Goal: Task Accomplishment & Management: Manage account settings

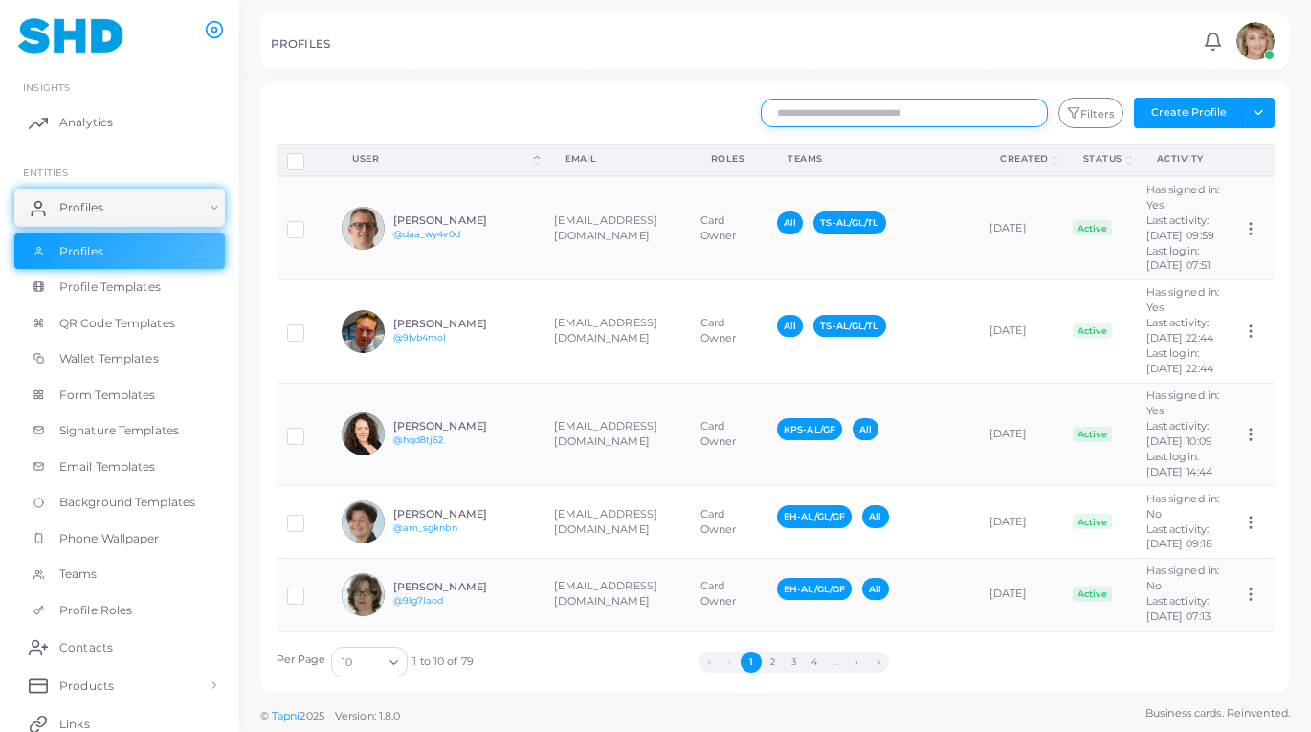
click at [858, 116] on input "text" at bounding box center [904, 113] width 287 height 29
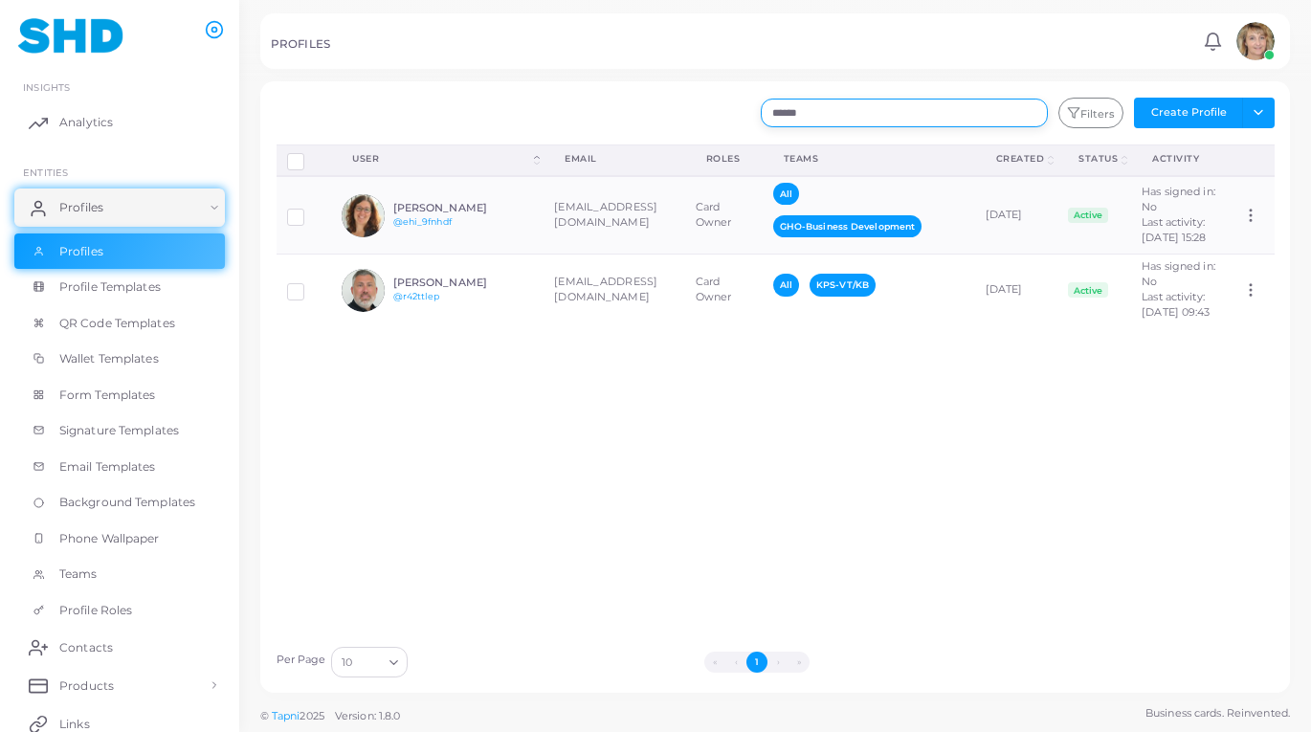
type input "******"
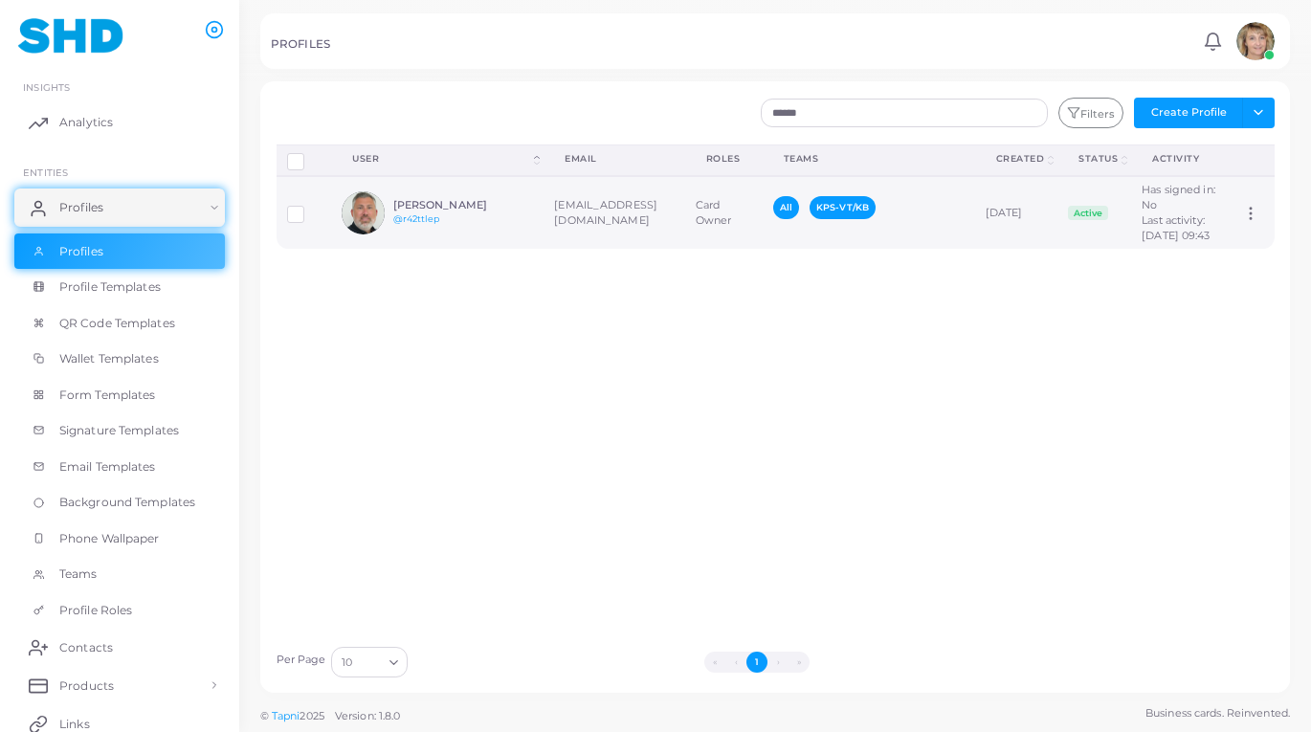
click at [531, 227] on div "[PERSON_NAME] @r42ttlep" at bounding box center [463, 213] width 141 height 28
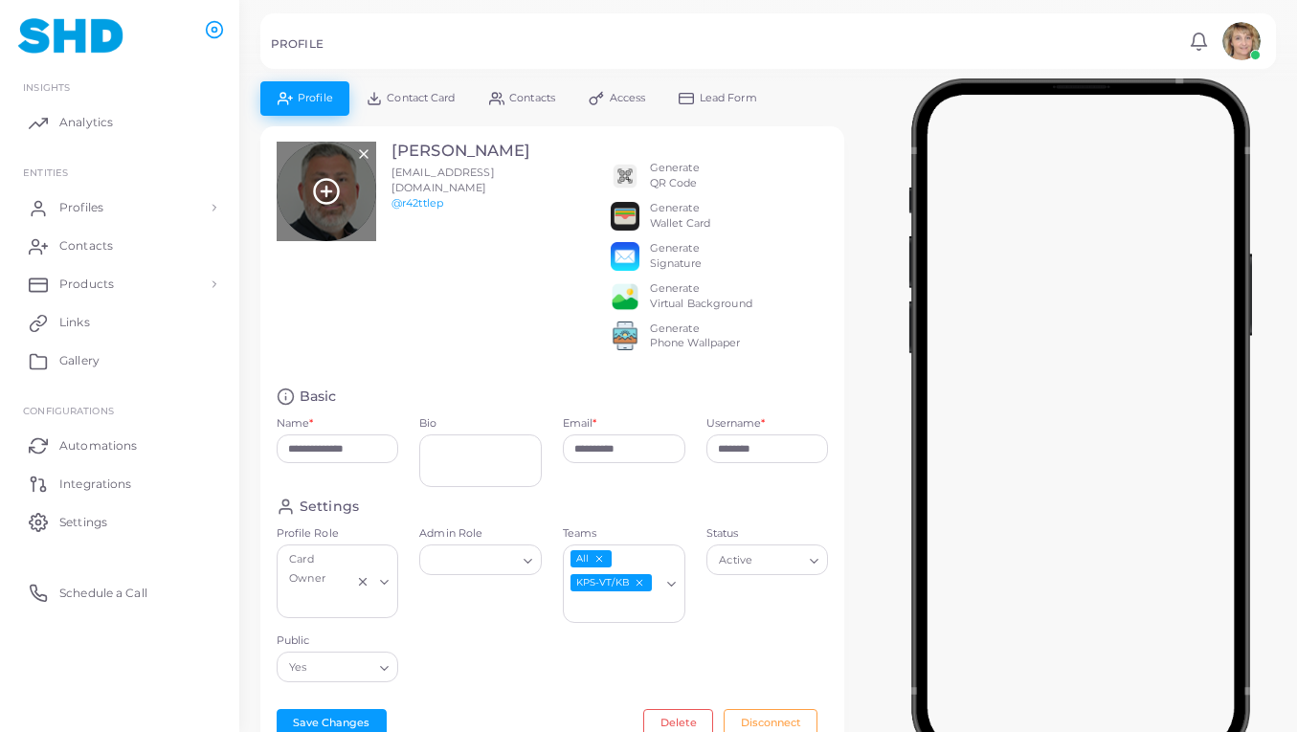
click at [346, 200] on div at bounding box center [327, 192] width 100 height 100
click at [362, 151] on icon at bounding box center [363, 153] width 15 height 15
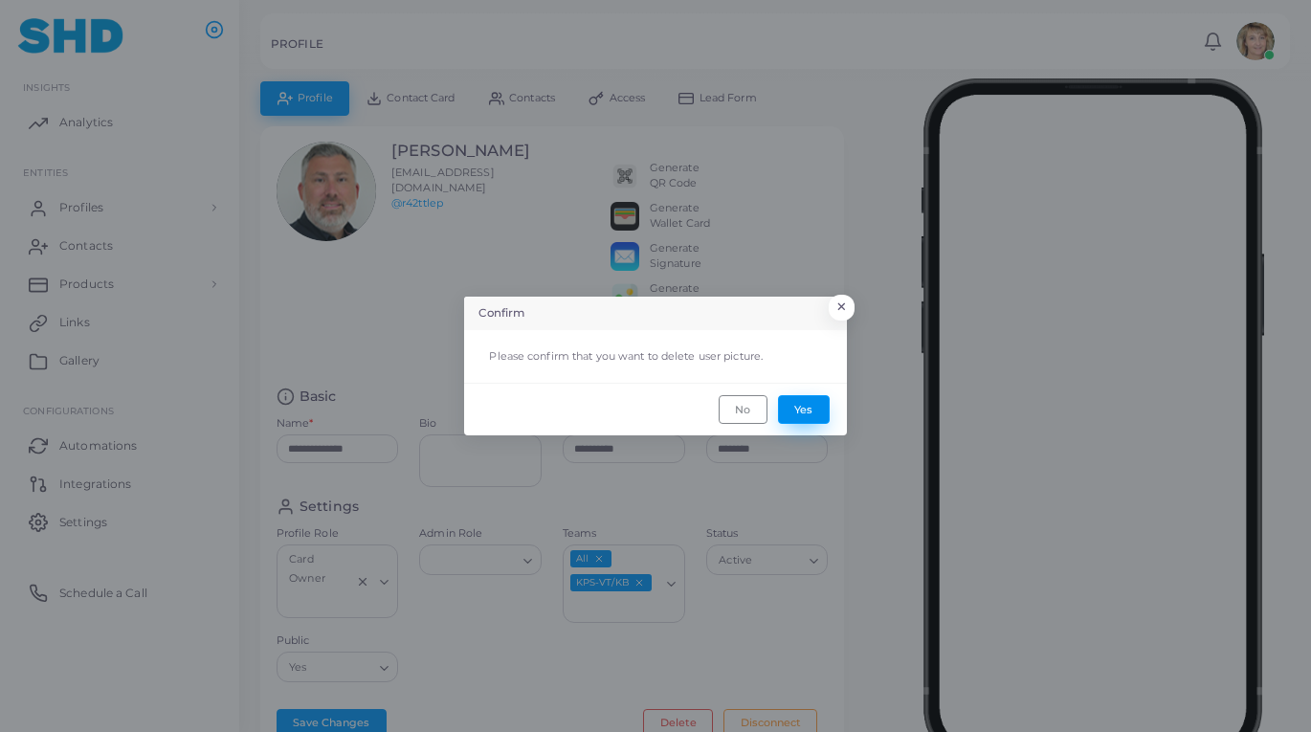
click at [804, 406] on button "Yes" at bounding box center [804, 409] width 52 height 29
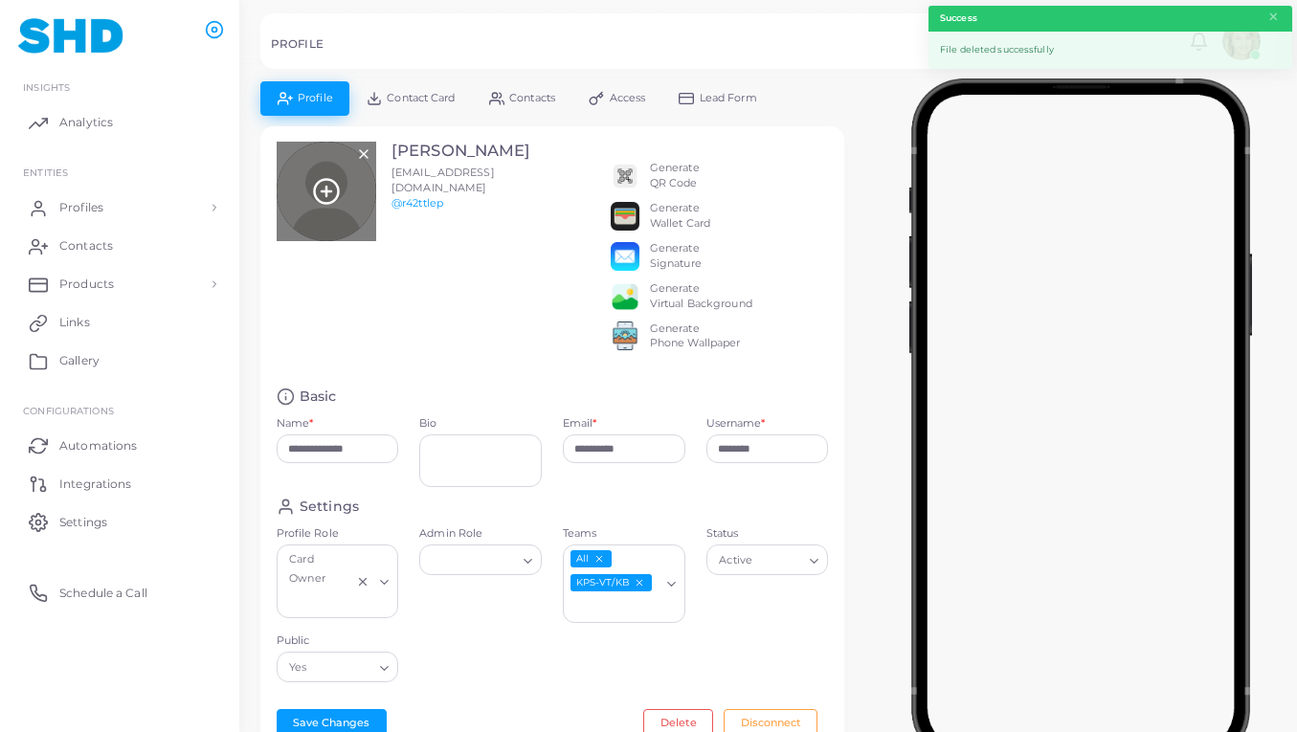
click at [331, 188] on icon at bounding box center [326, 191] width 29 height 29
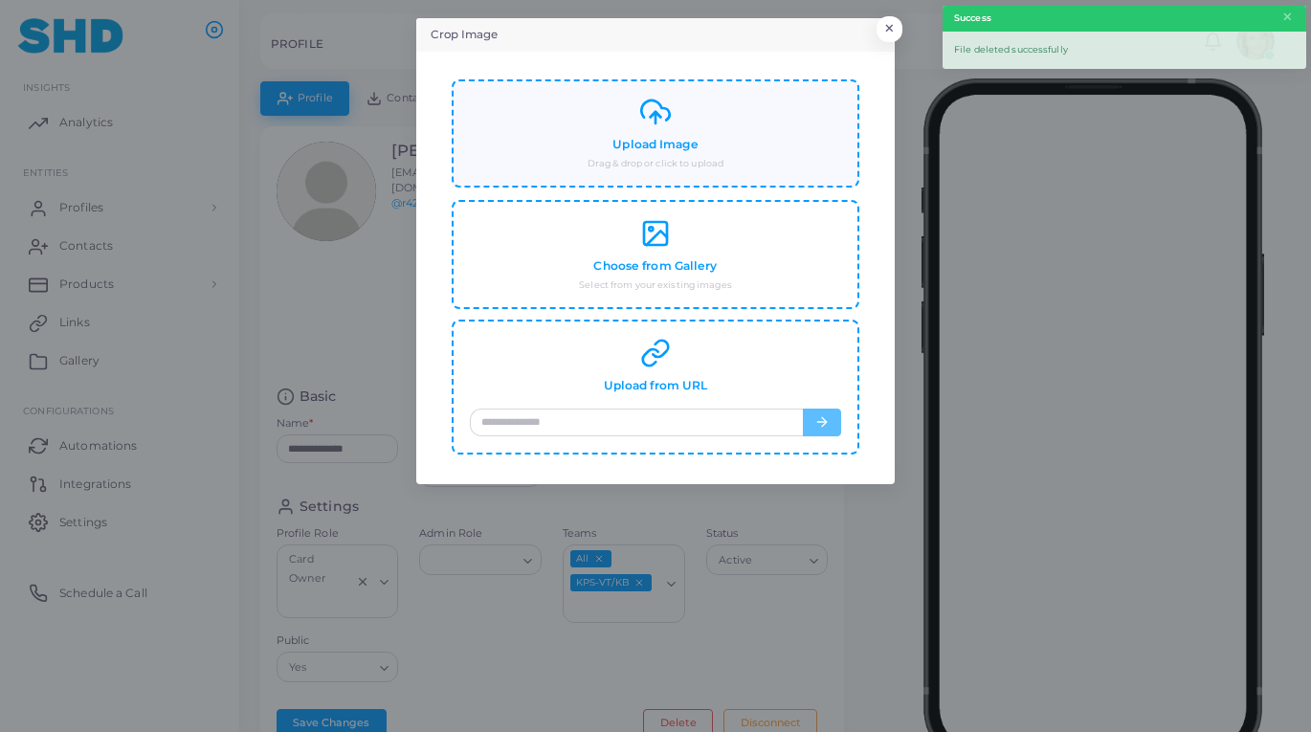
click at [649, 119] on icon at bounding box center [655, 112] width 31 height 31
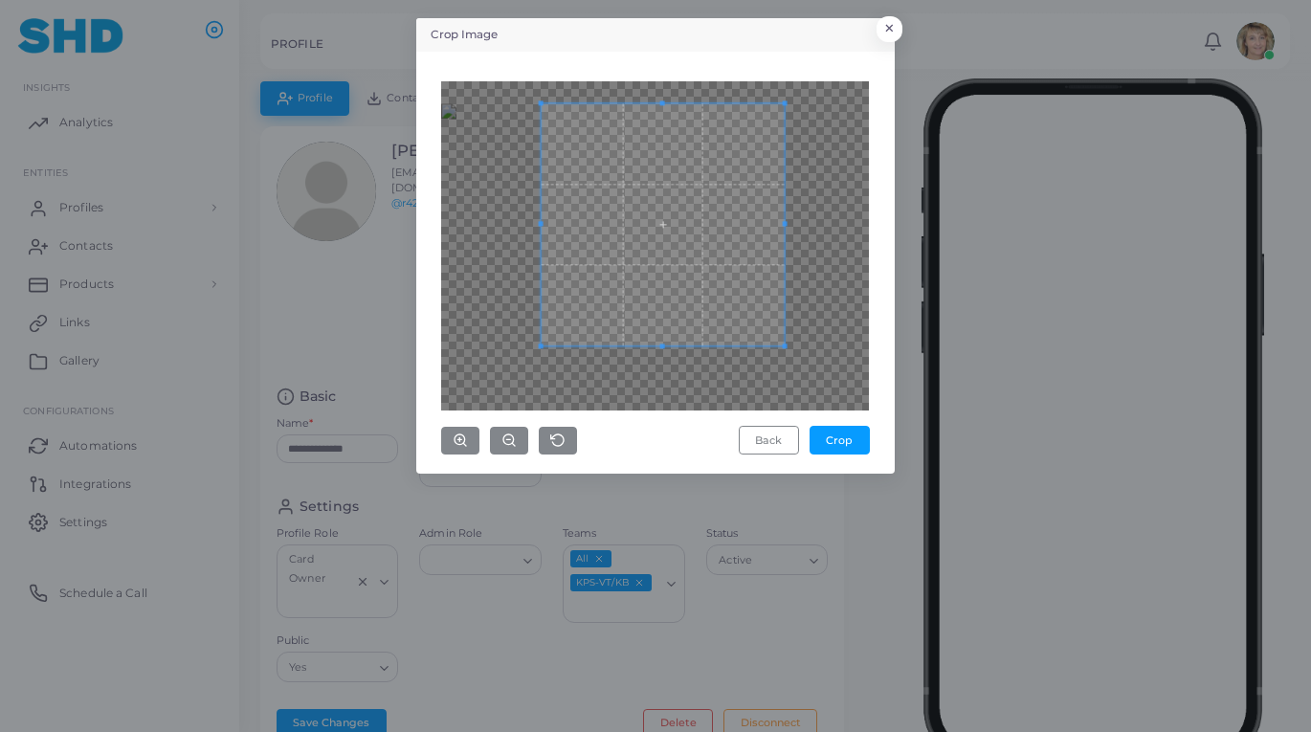
click at [785, 345] on span at bounding box center [784, 346] width 5 height 5
click at [550, 114] on span at bounding box center [662, 113] width 233 height 5
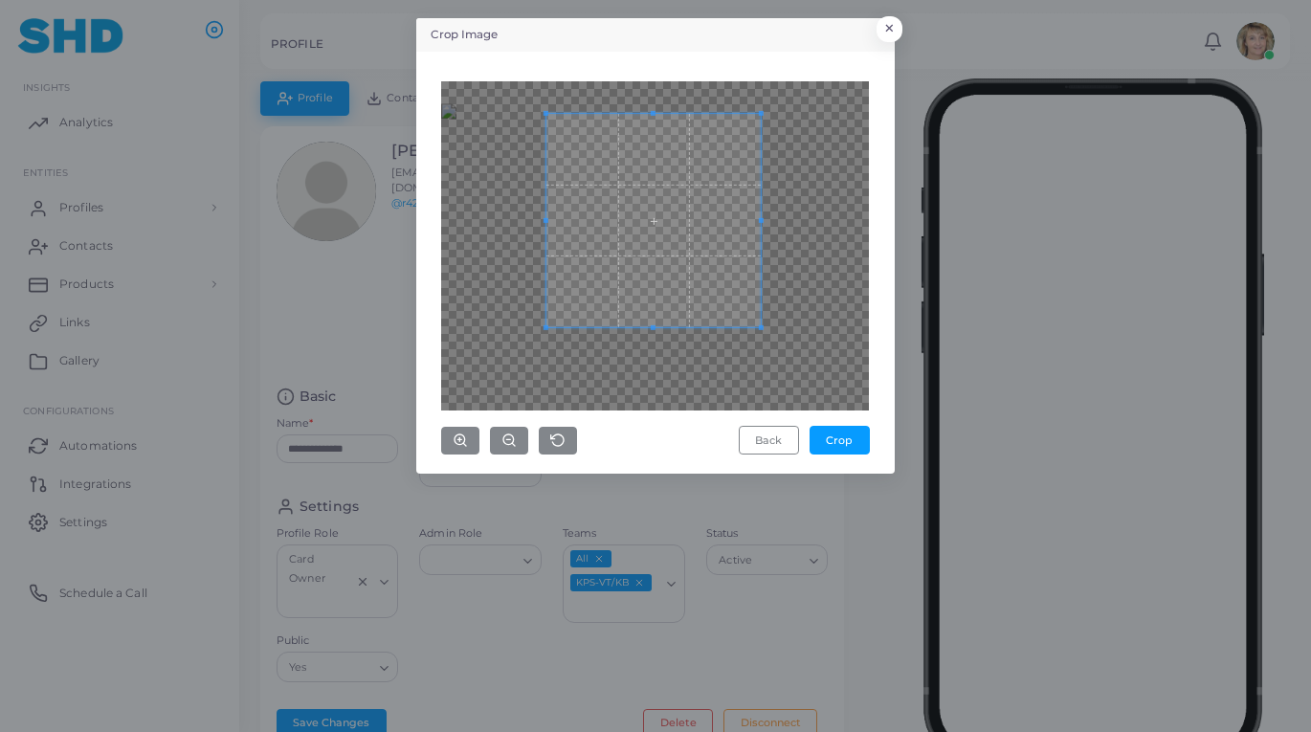
click at [763, 330] on span at bounding box center [761, 327] width 5 height 5
click at [839, 437] on button "Crop" at bounding box center [840, 440] width 60 height 29
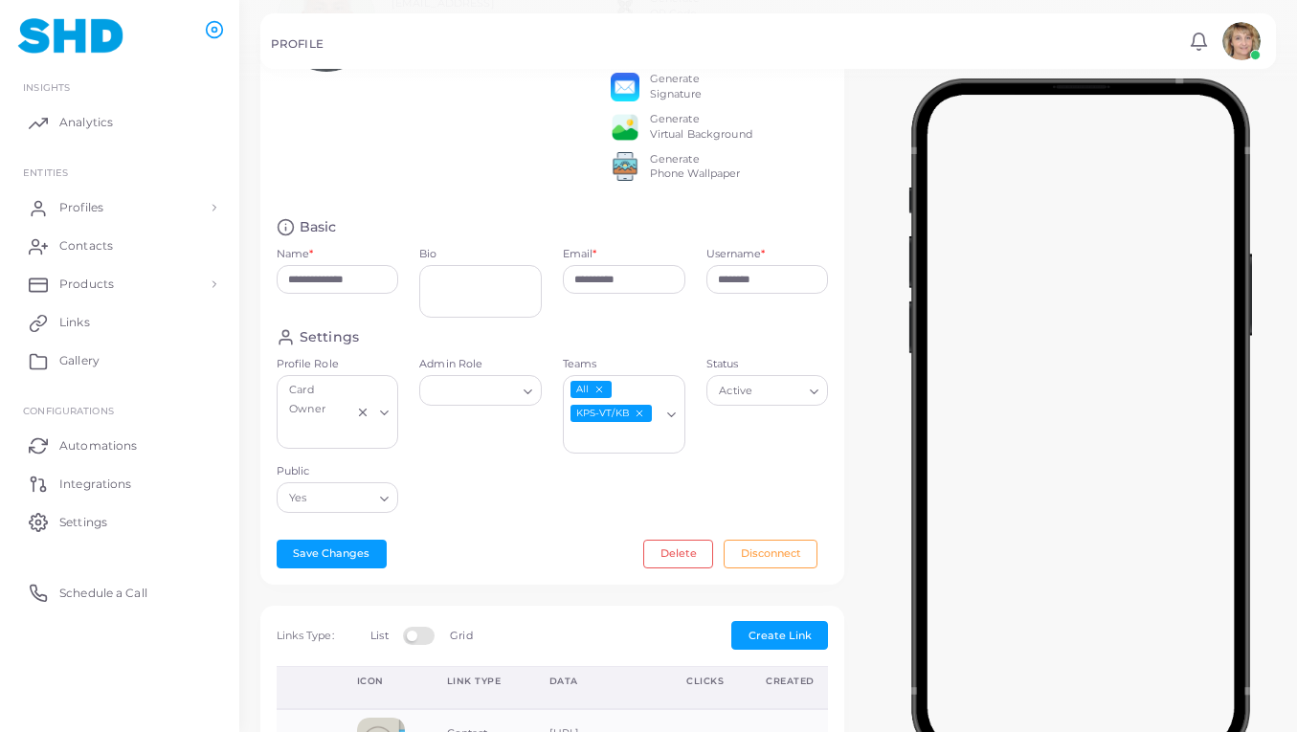
scroll to position [173, 0]
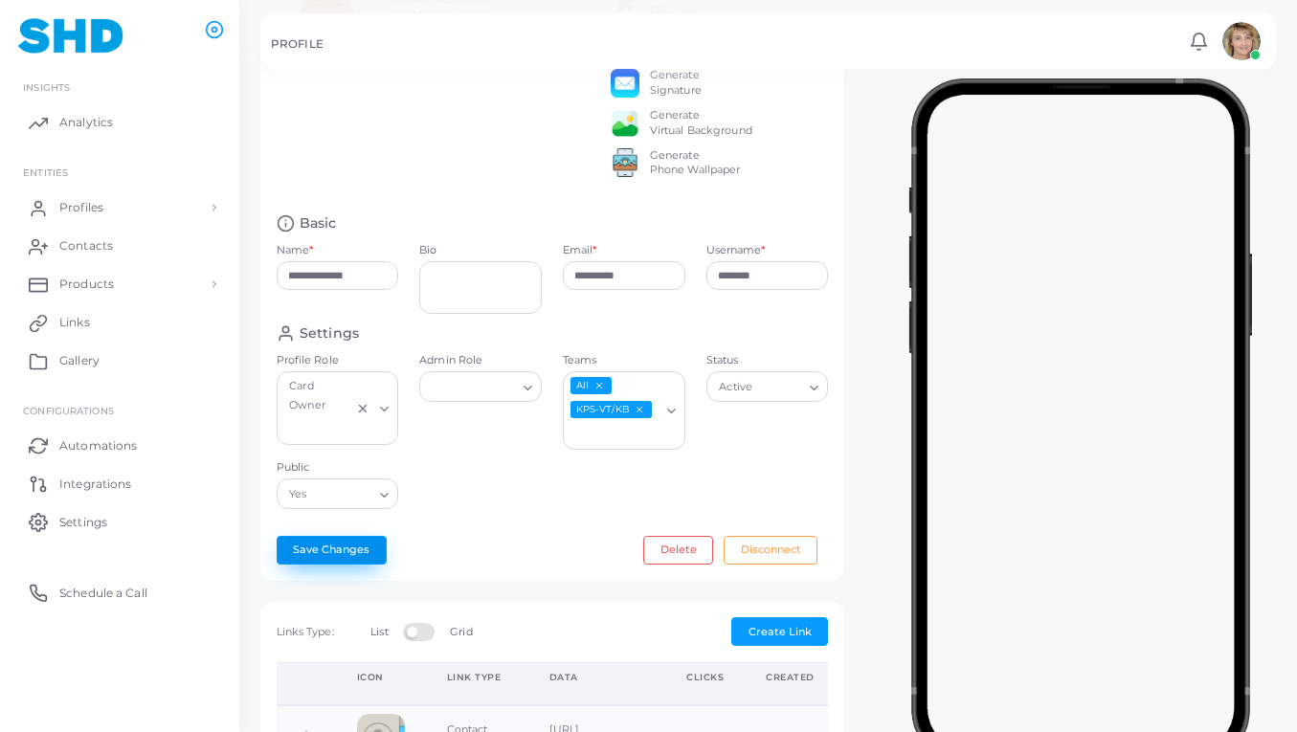
click at [340, 564] on button "Save Changes" at bounding box center [332, 550] width 110 height 29
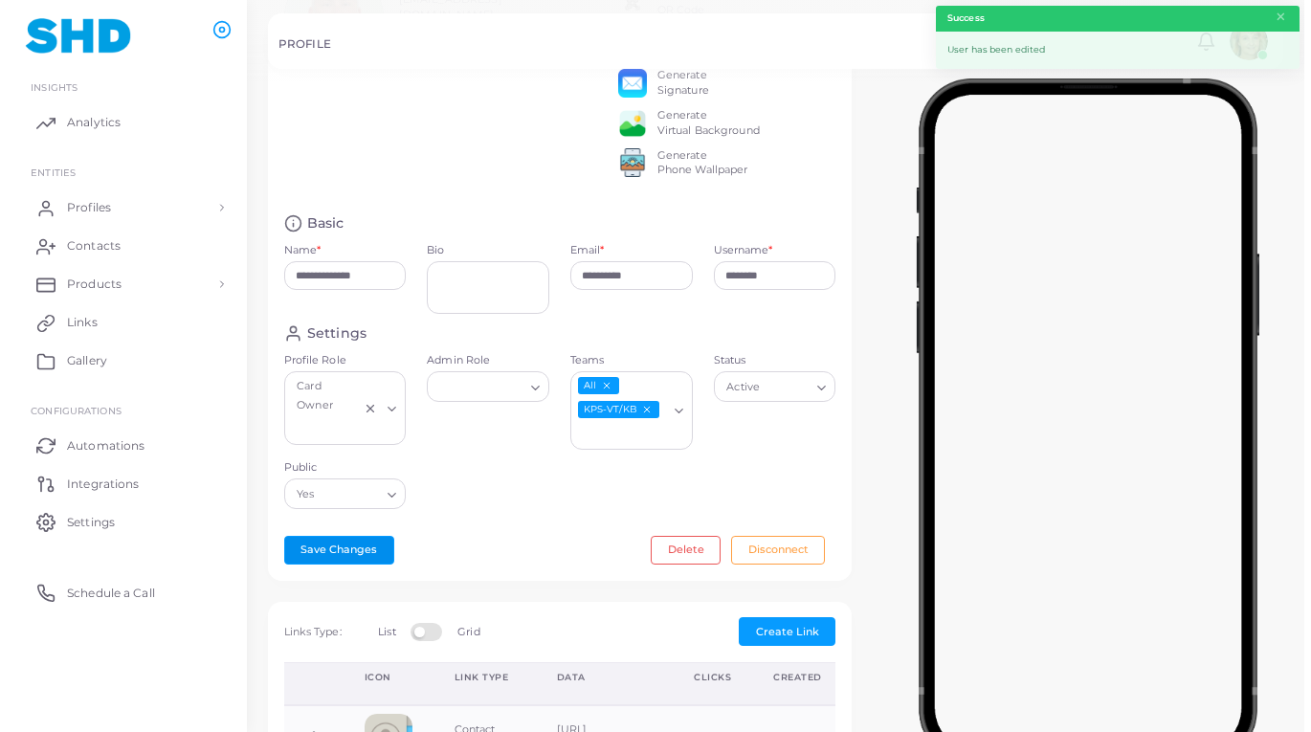
scroll to position [0, 0]
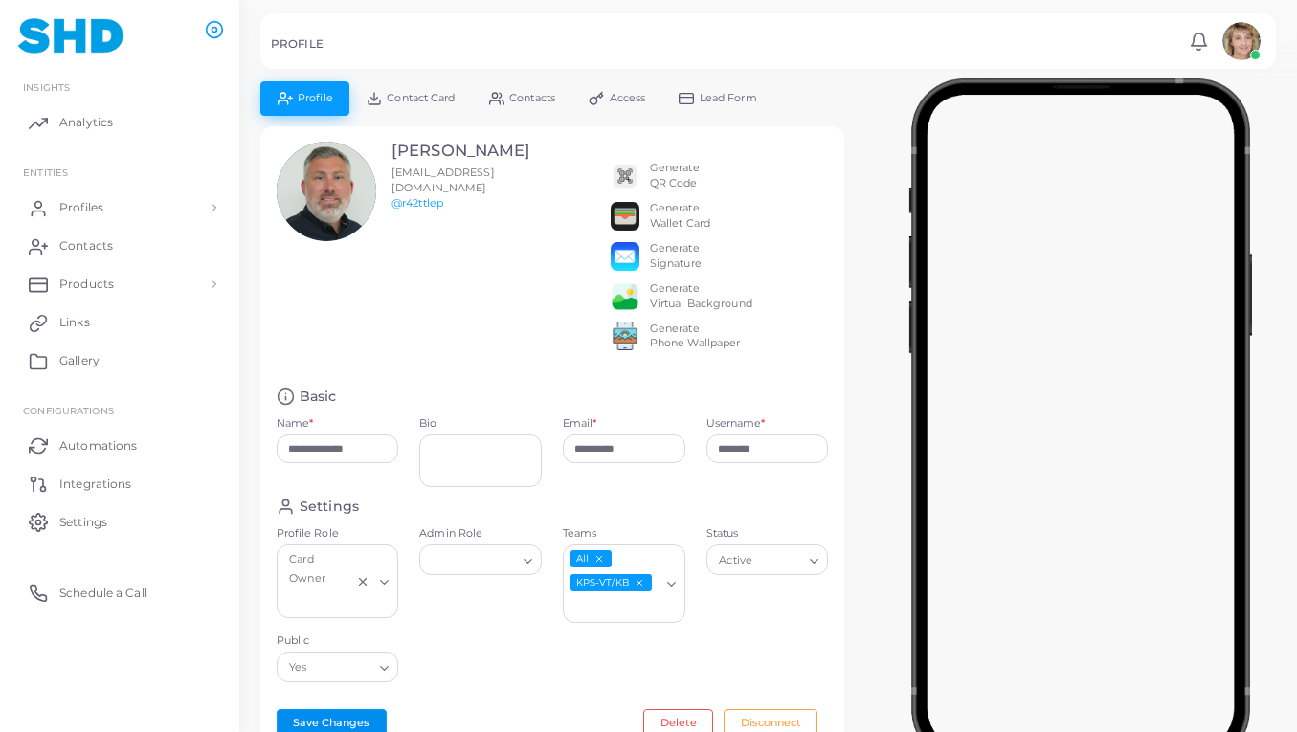
click at [1237, 35] on img at bounding box center [1241, 41] width 38 height 38
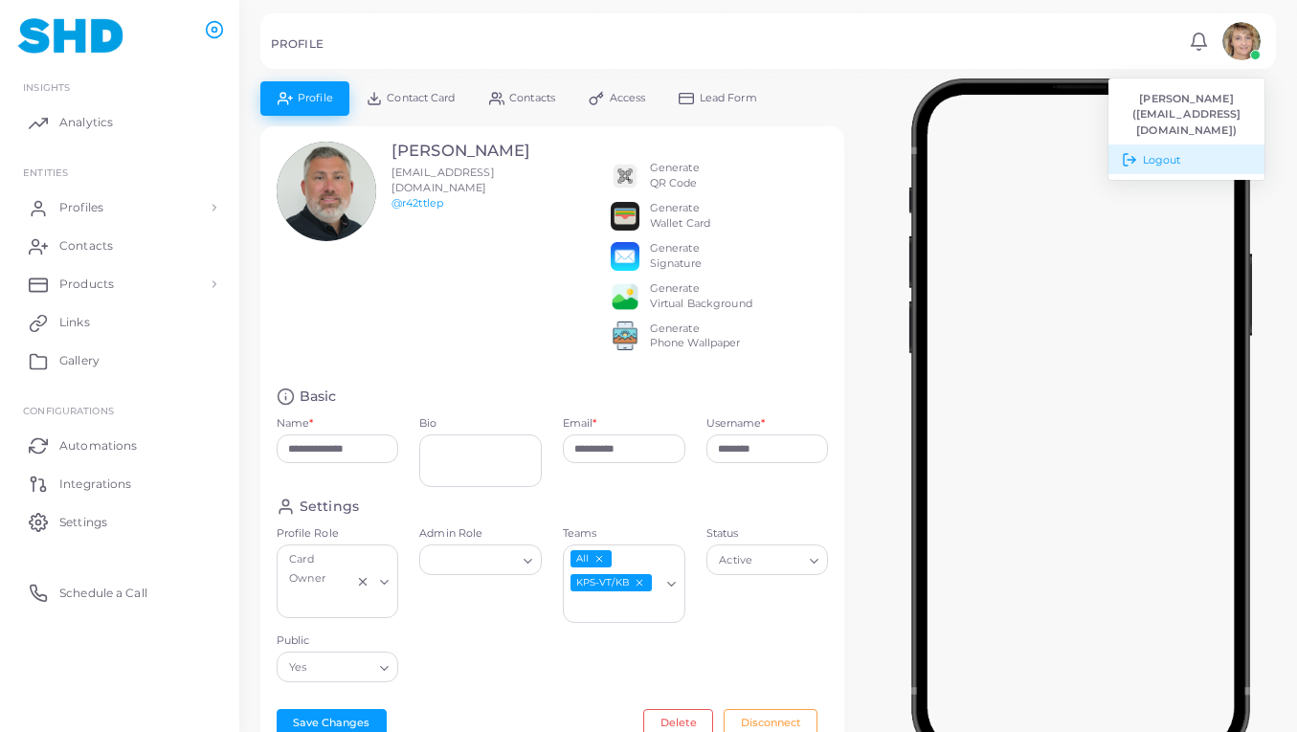
click at [1155, 152] on span "Logout" at bounding box center [1162, 160] width 38 height 16
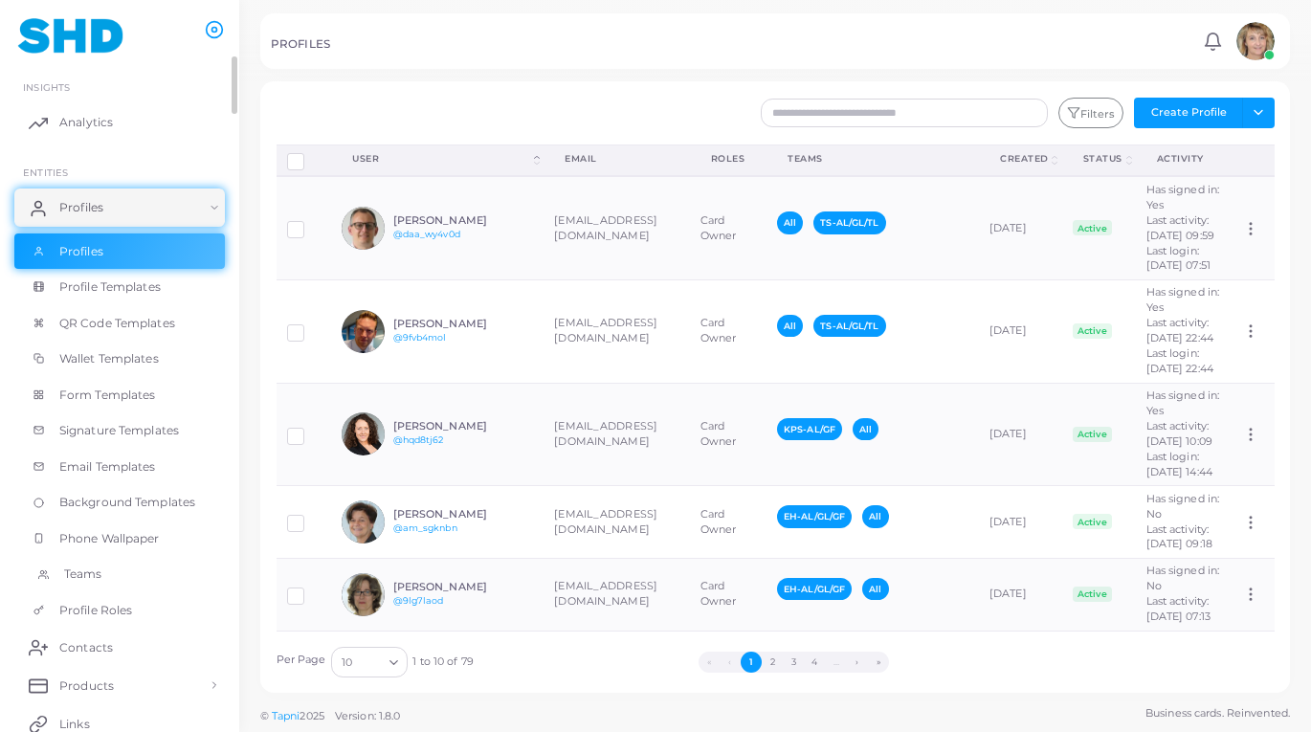
click at [81, 569] on span "Teams" at bounding box center [83, 574] width 38 height 17
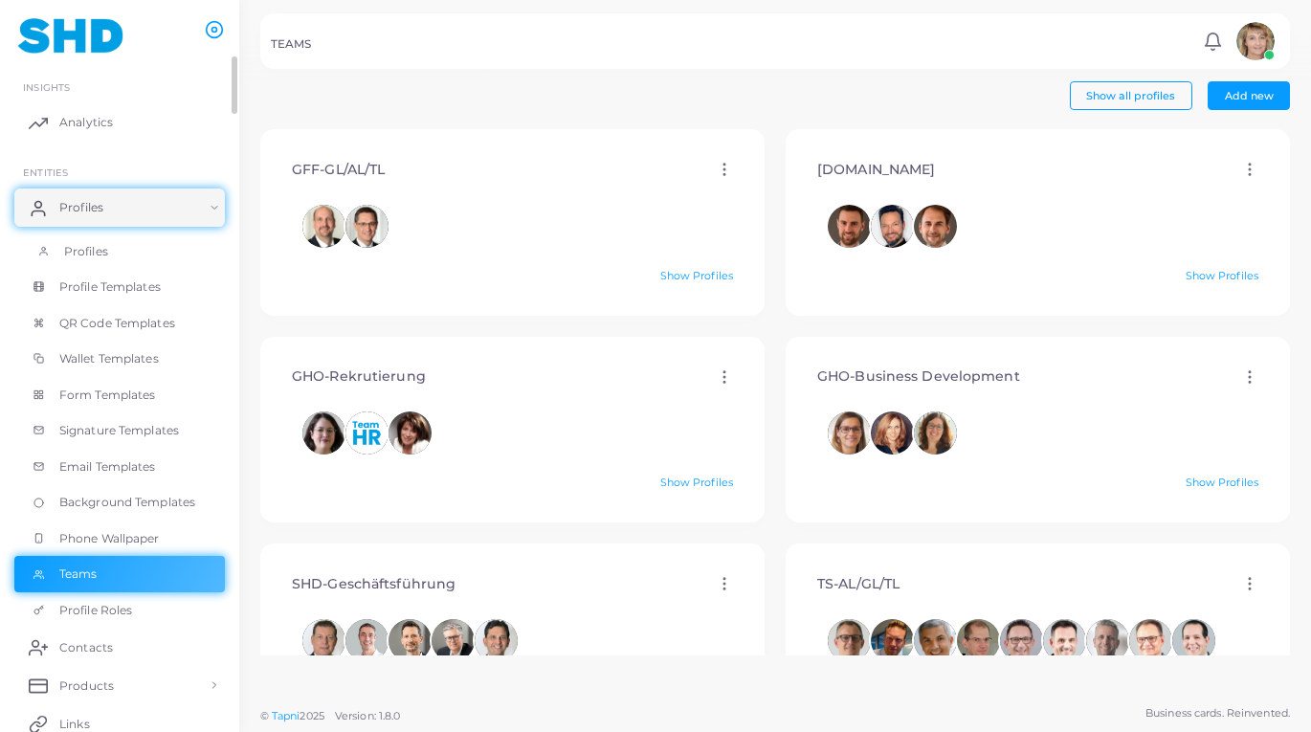
click at [79, 248] on span "Profiles" at bounding box center [86, 251] width 44 height 17
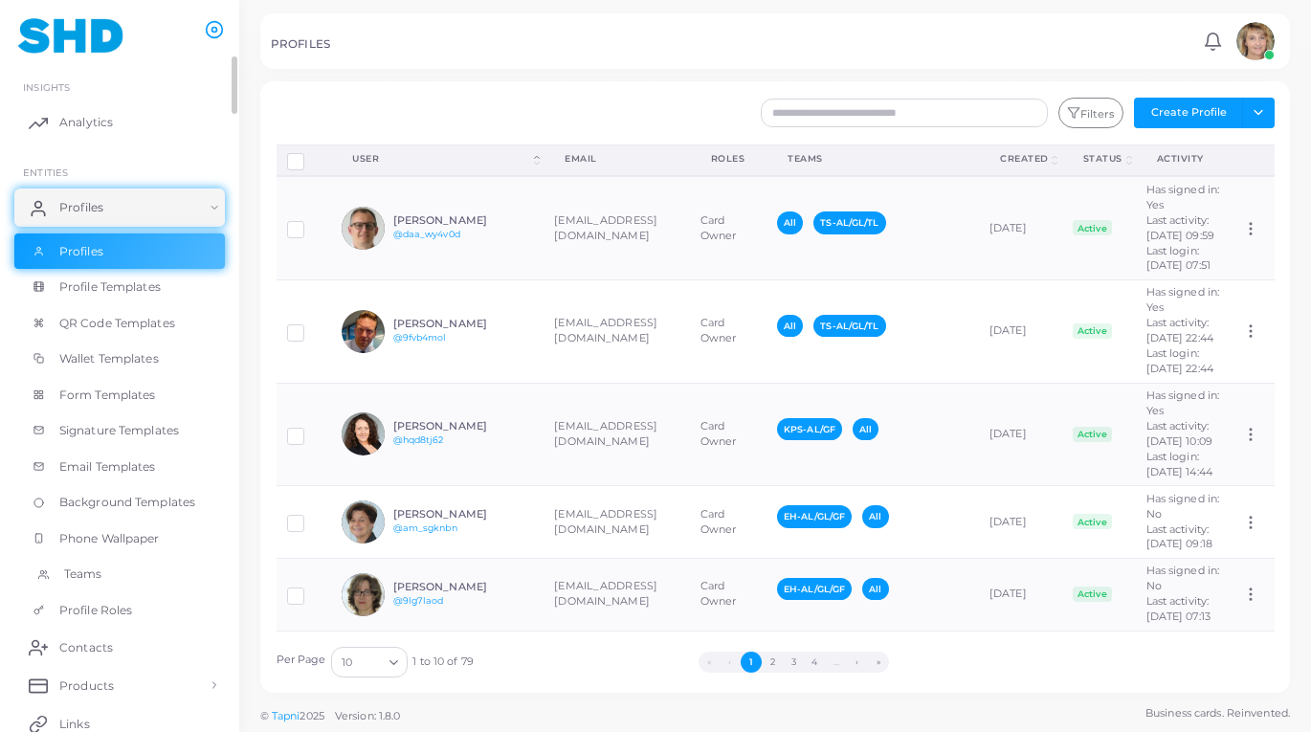
click at [85, 570] on span "Teams" at bounding box center [83, 574] width 38 height 17
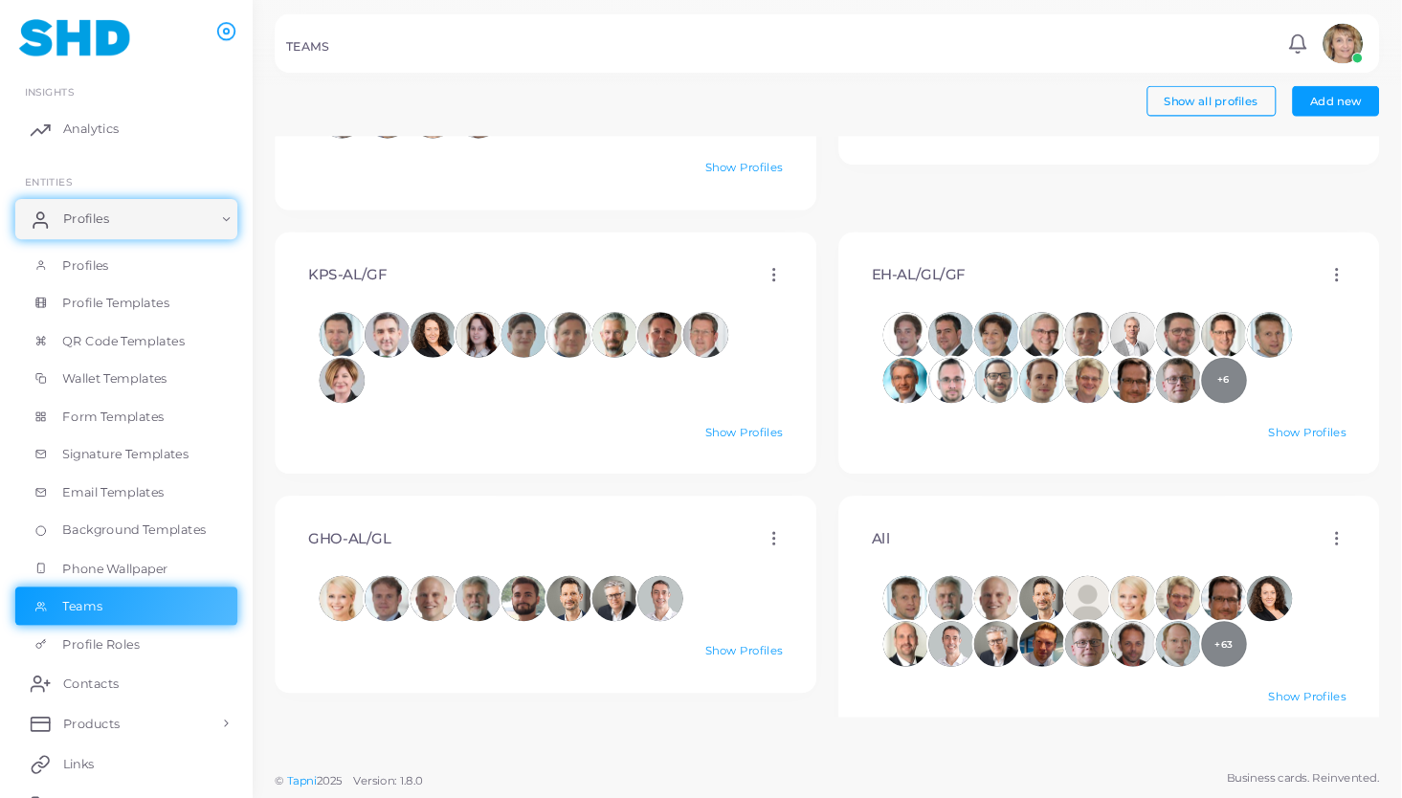
scroll to position [722, 0]
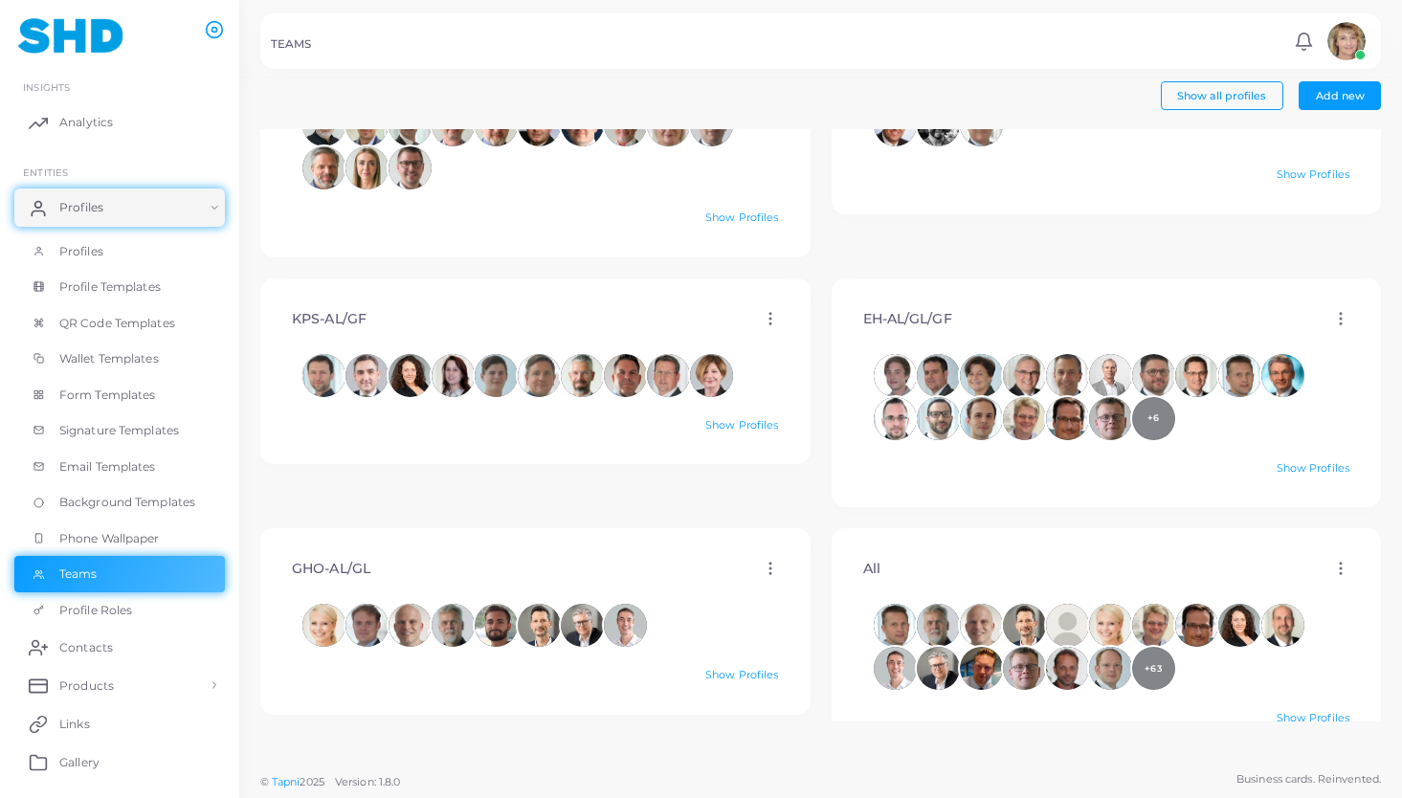
click at [767, 566] on icon at bounding box center [770, 568] width 17 height 17
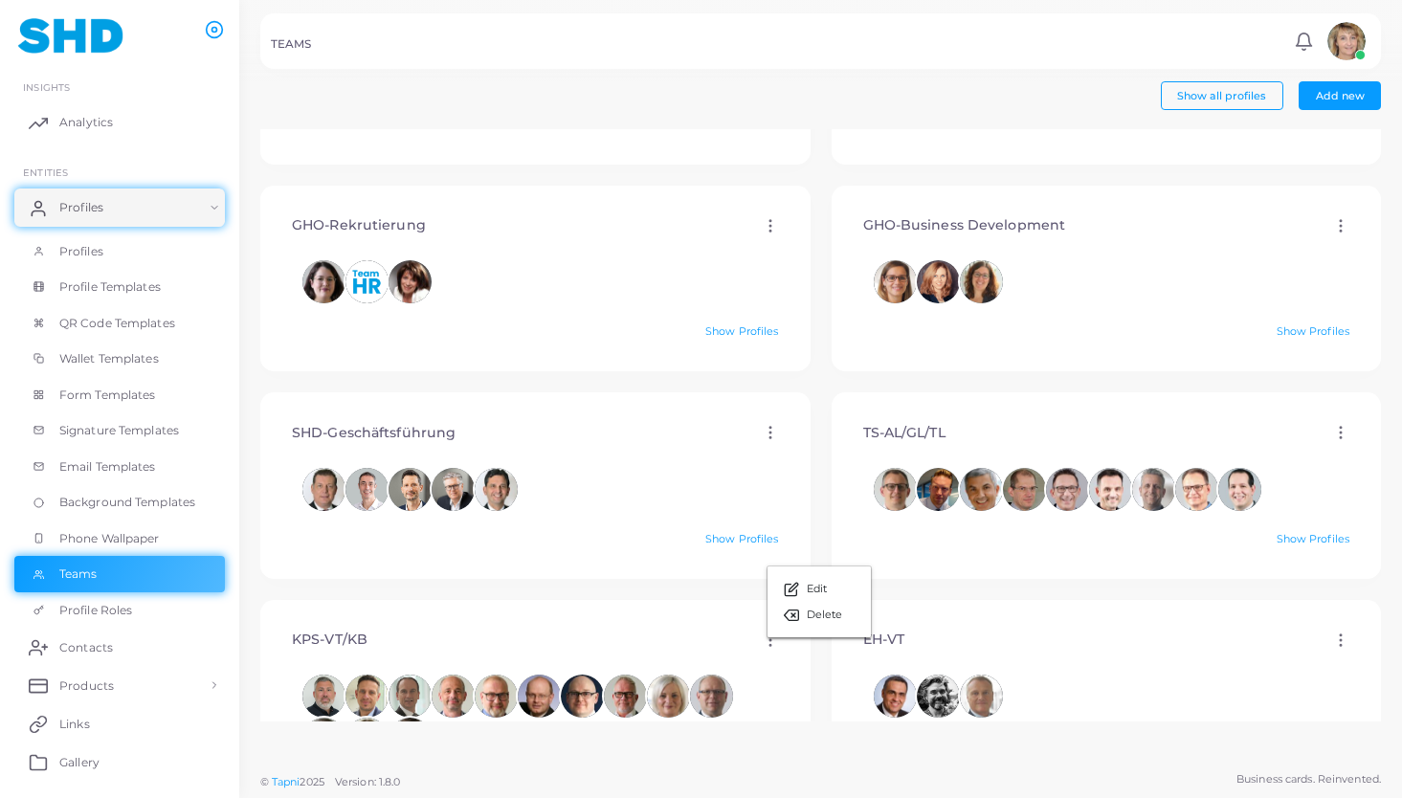
scroll to position [0, 0]
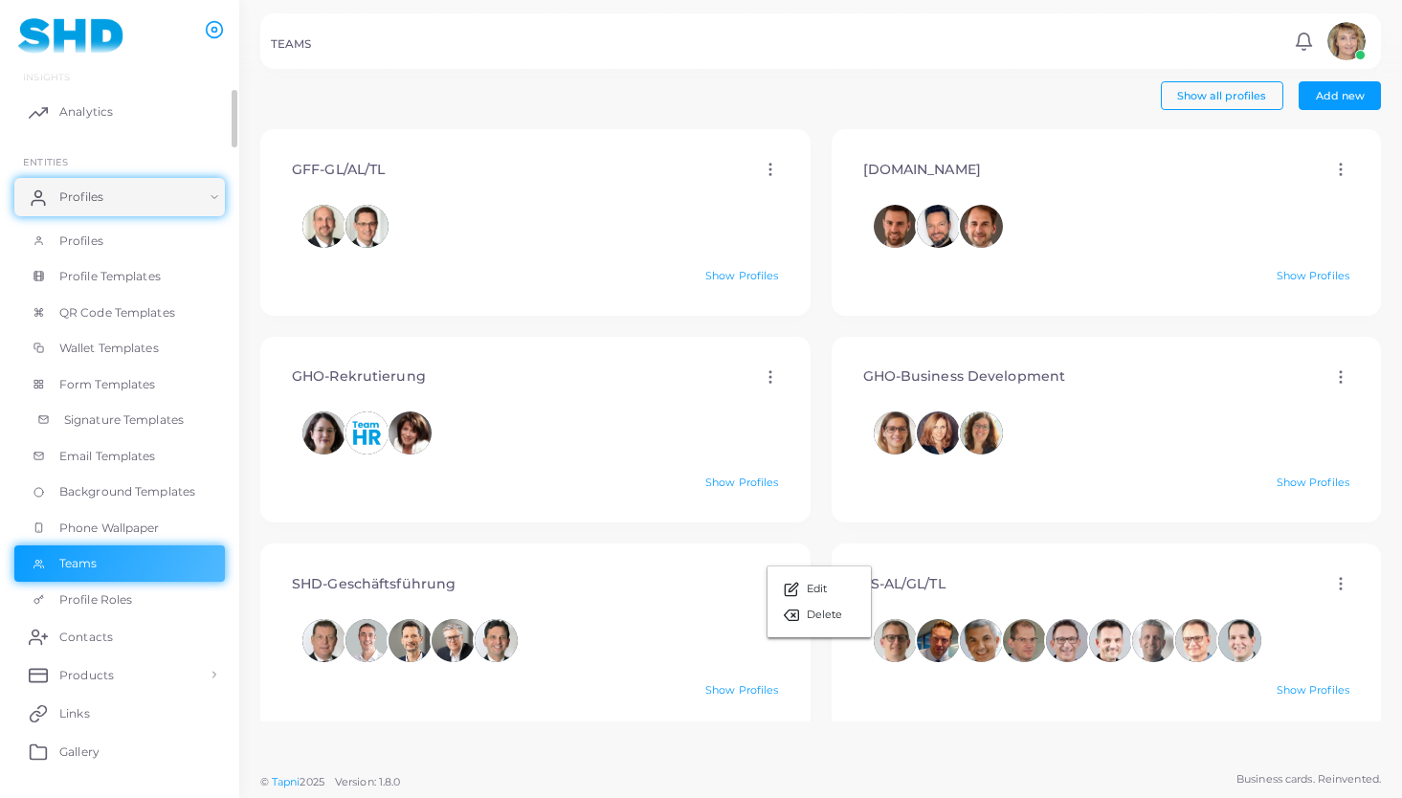
click at [145, 416] on span "Signature Templates" at bounding box center [124, 419] width 120 height 17
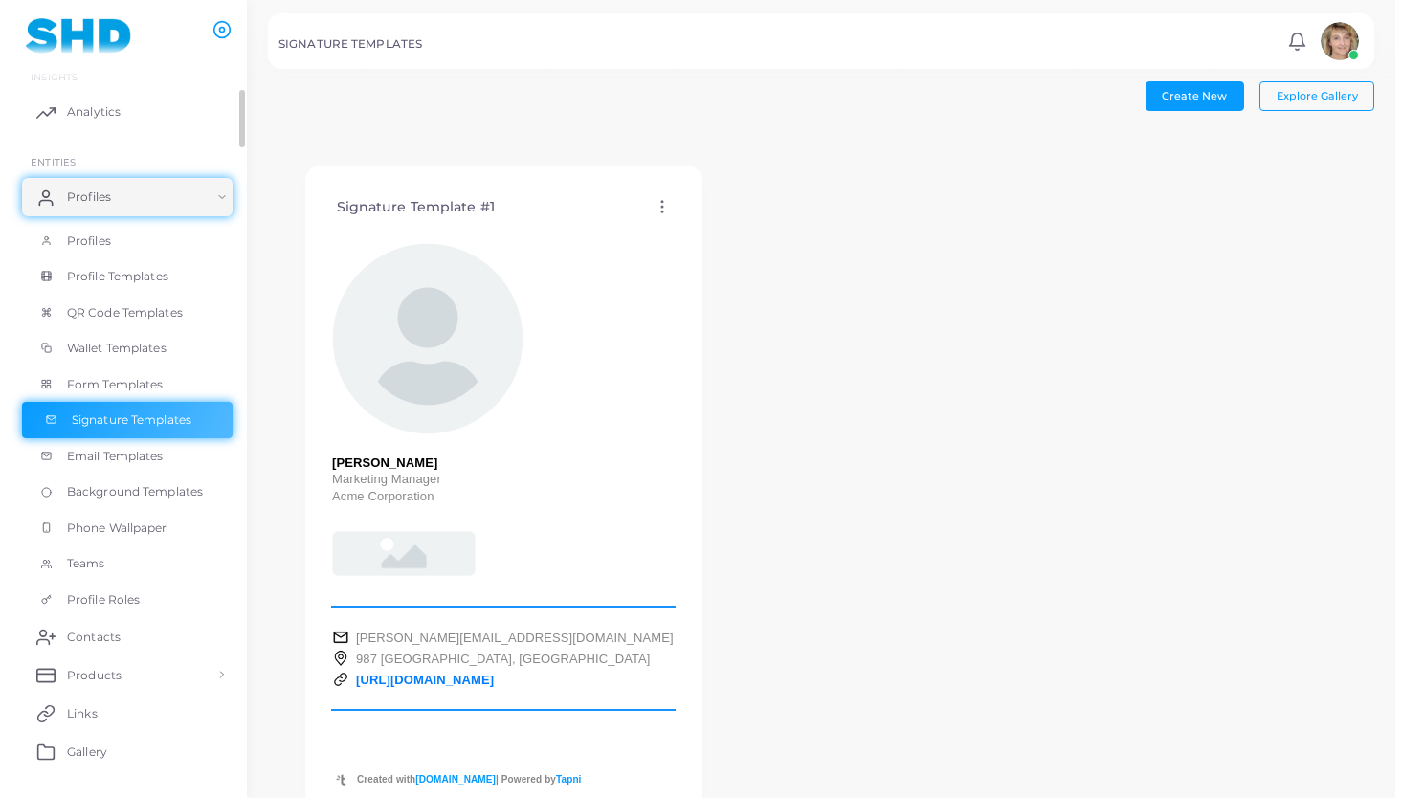
scroll to position [16, 0]
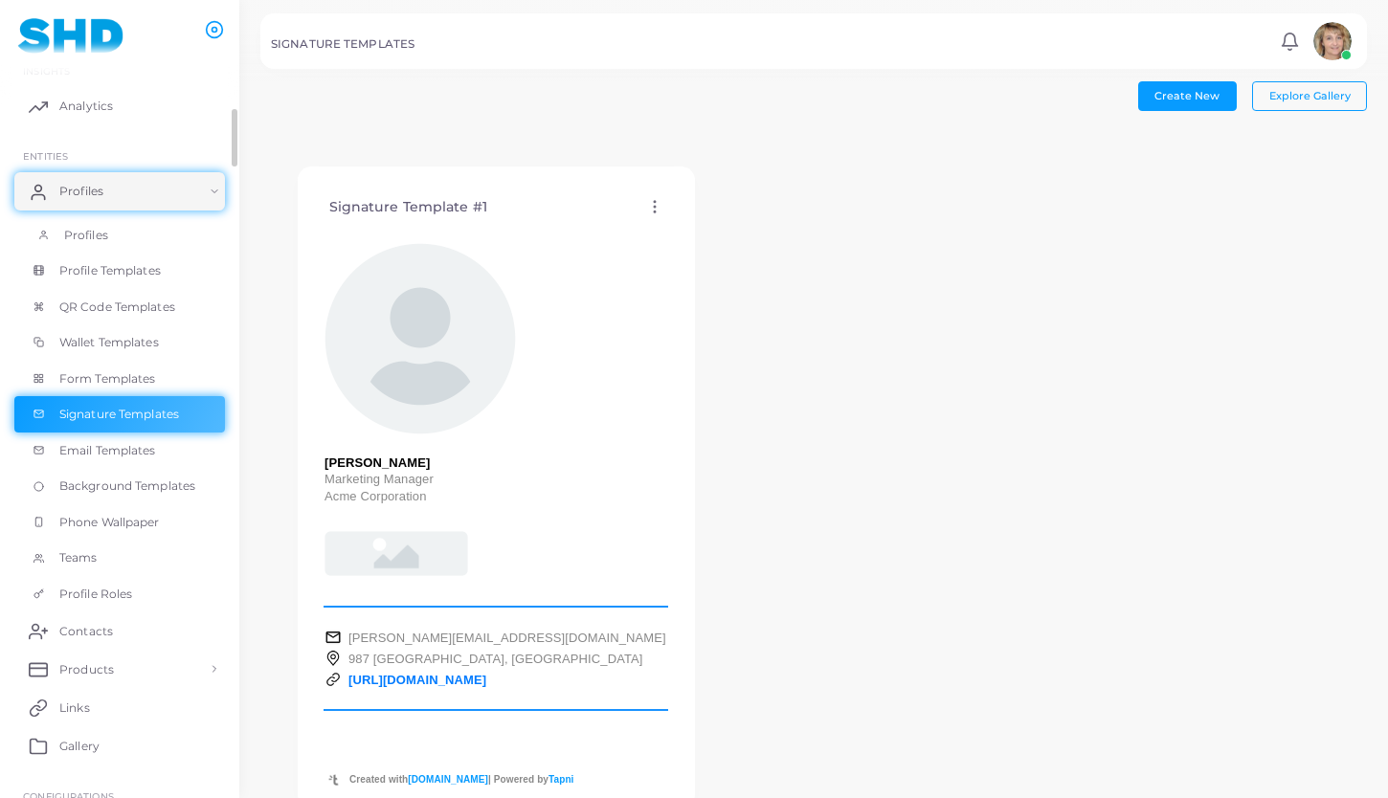
click at [123, 229] on link "Profiles" at bounding box center [119, 235] width 211 height 36
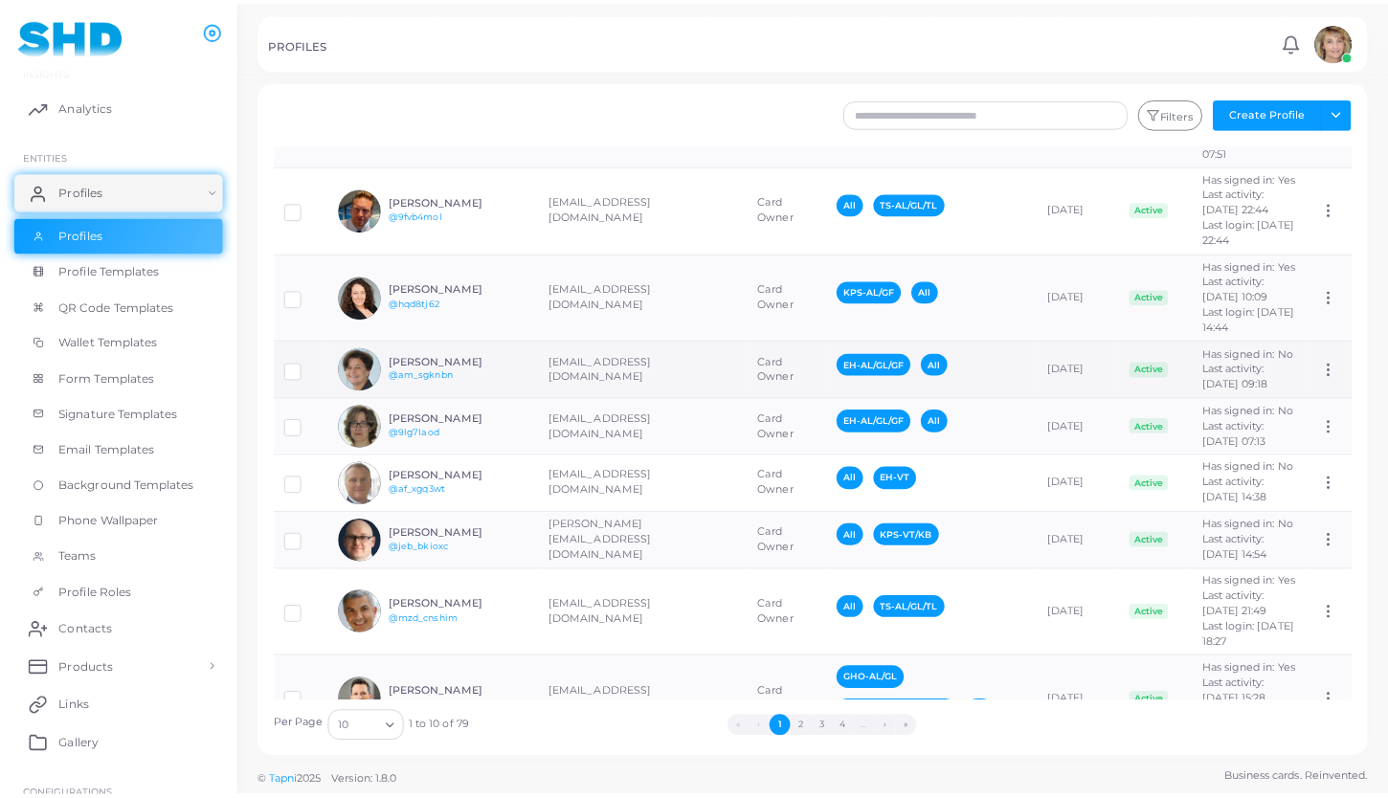
scroll to position [241, 0]
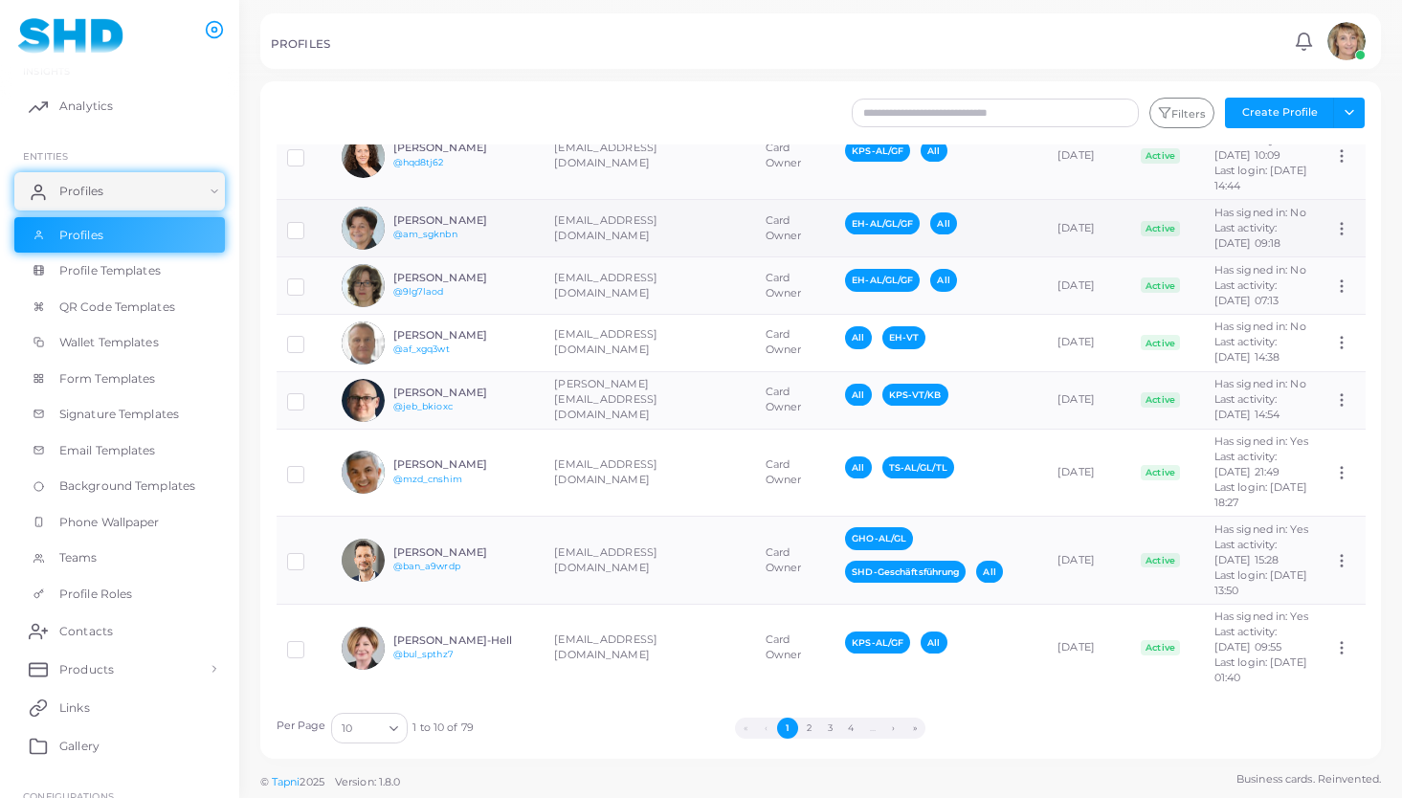
click at [430, 215] on h6 "[PERSON_NAME]" at bounding box center [463, 220] width 141 height 12
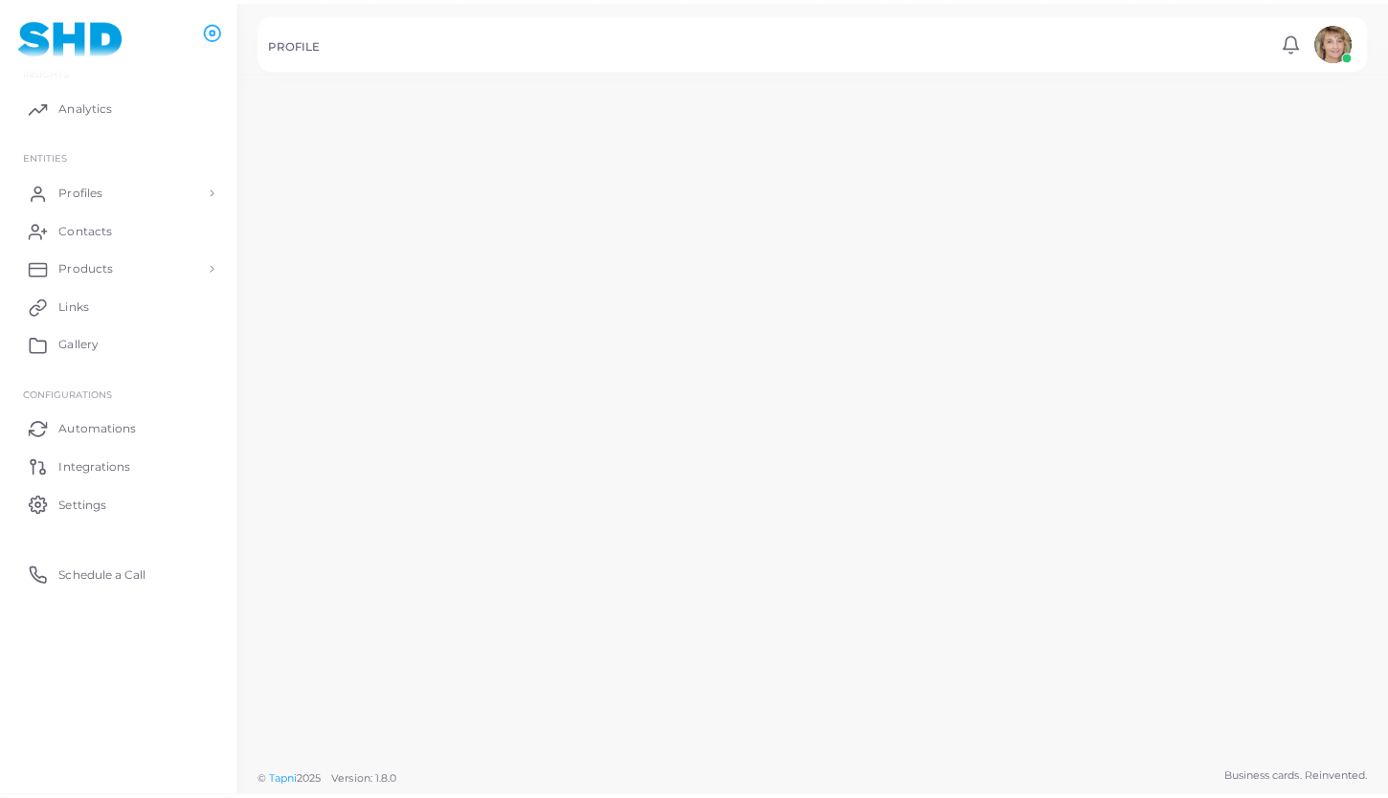
scroll to position [241, 0]
click at [430, 215] on h6 "[PERSON_NAME]" at bounding box center [452, 215] width 144 height 13
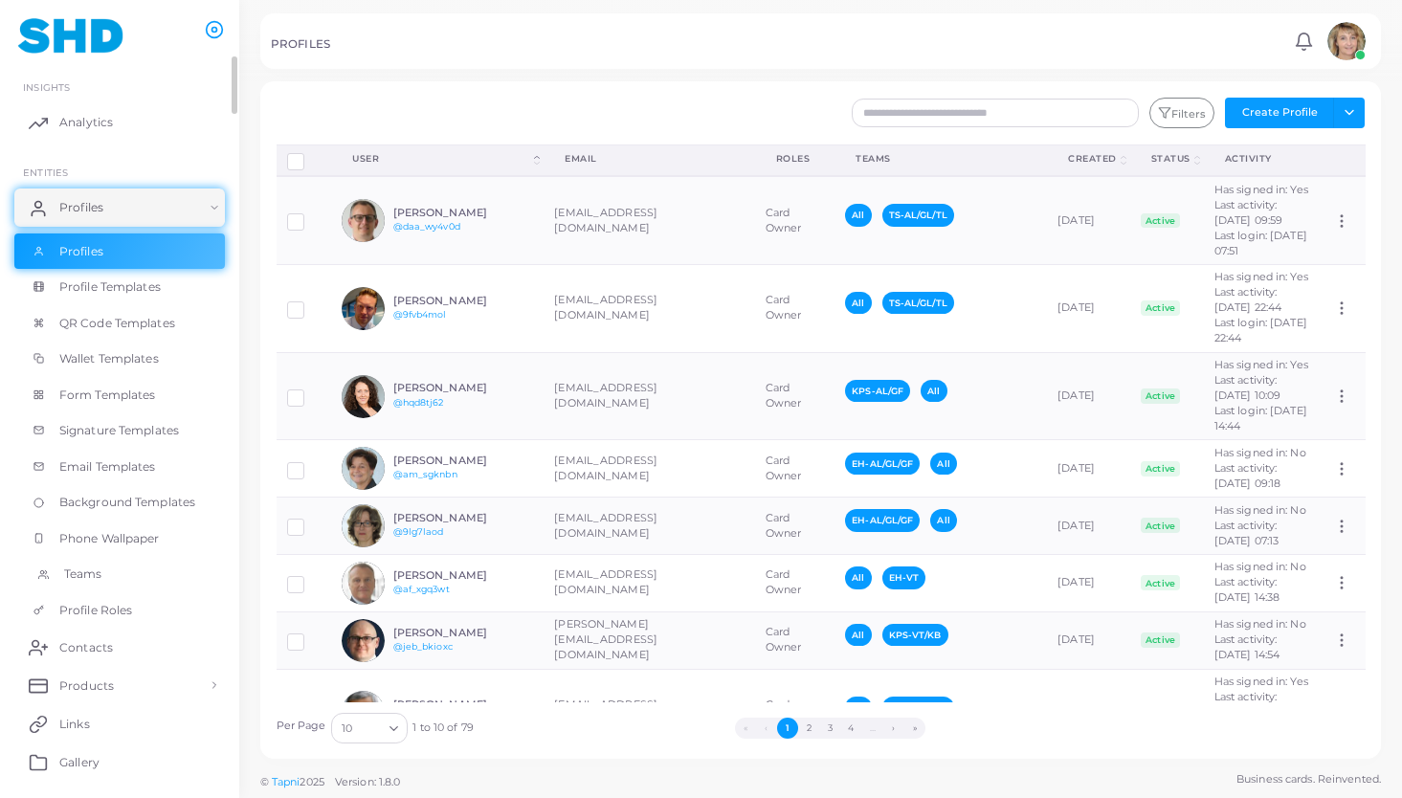
click at [84, 574] on span "Teams" at bounding box center [83, 574] width 38 height 17
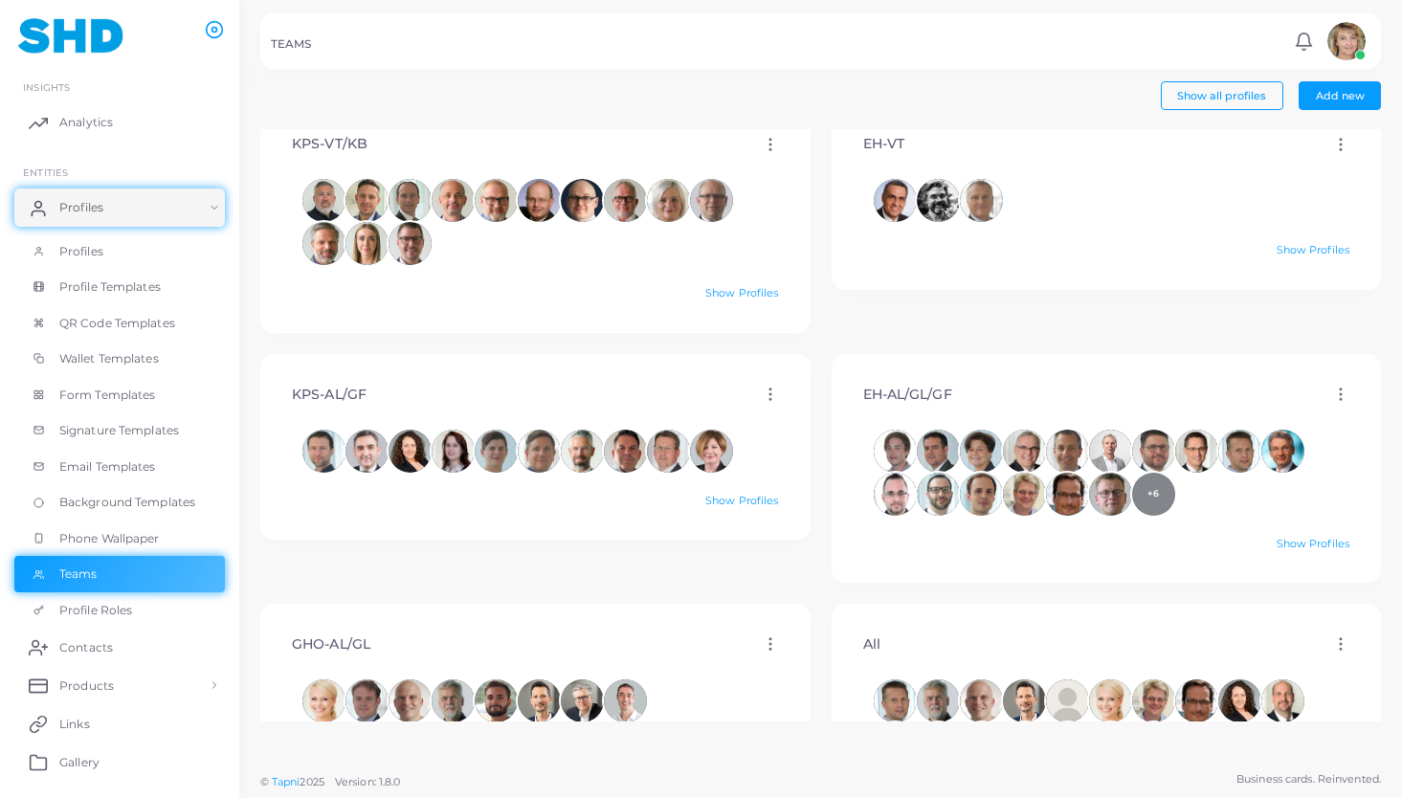
scroll to position [648, 0]
click at [78, 30] on img at bounding box center [70, 35] width 106 height 35
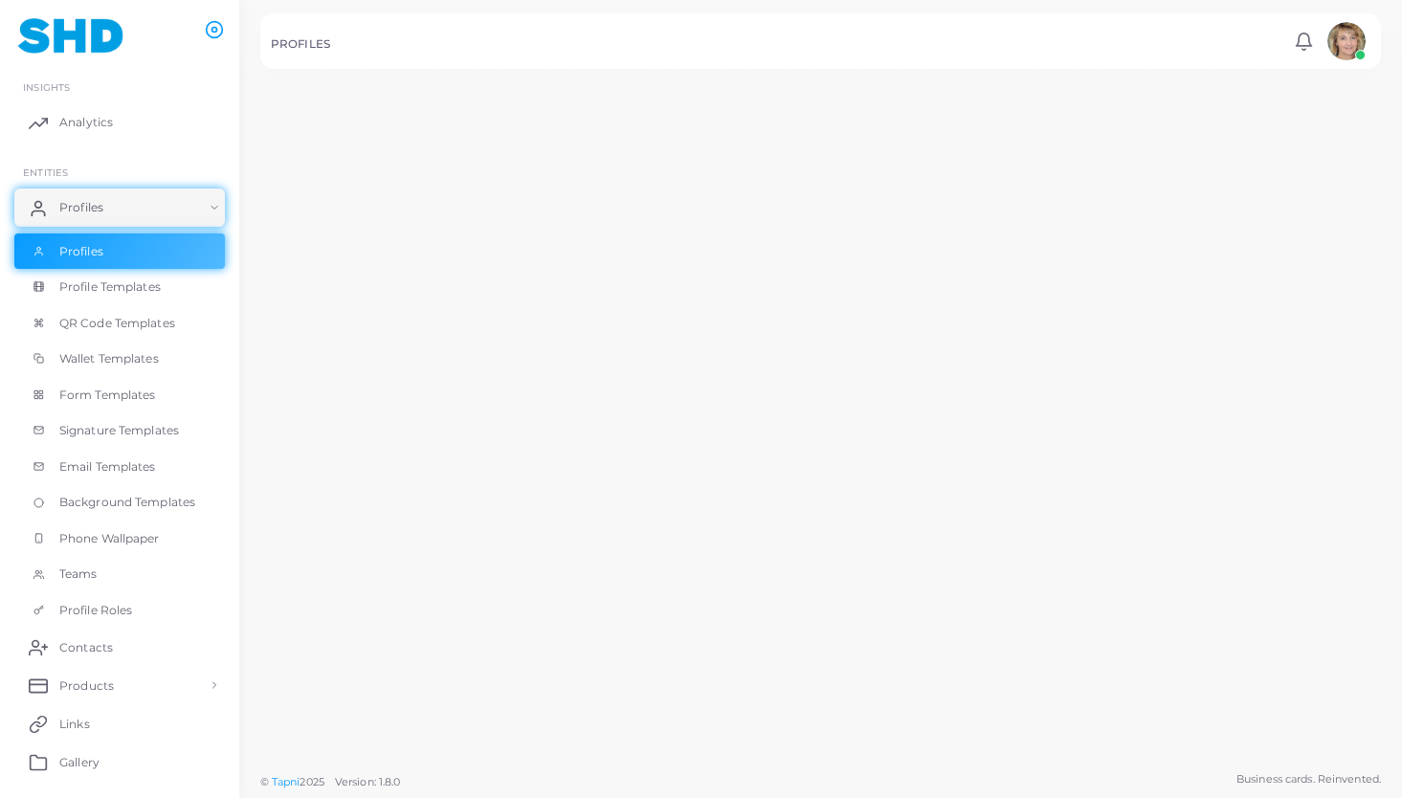
scroll to position [648, 0]
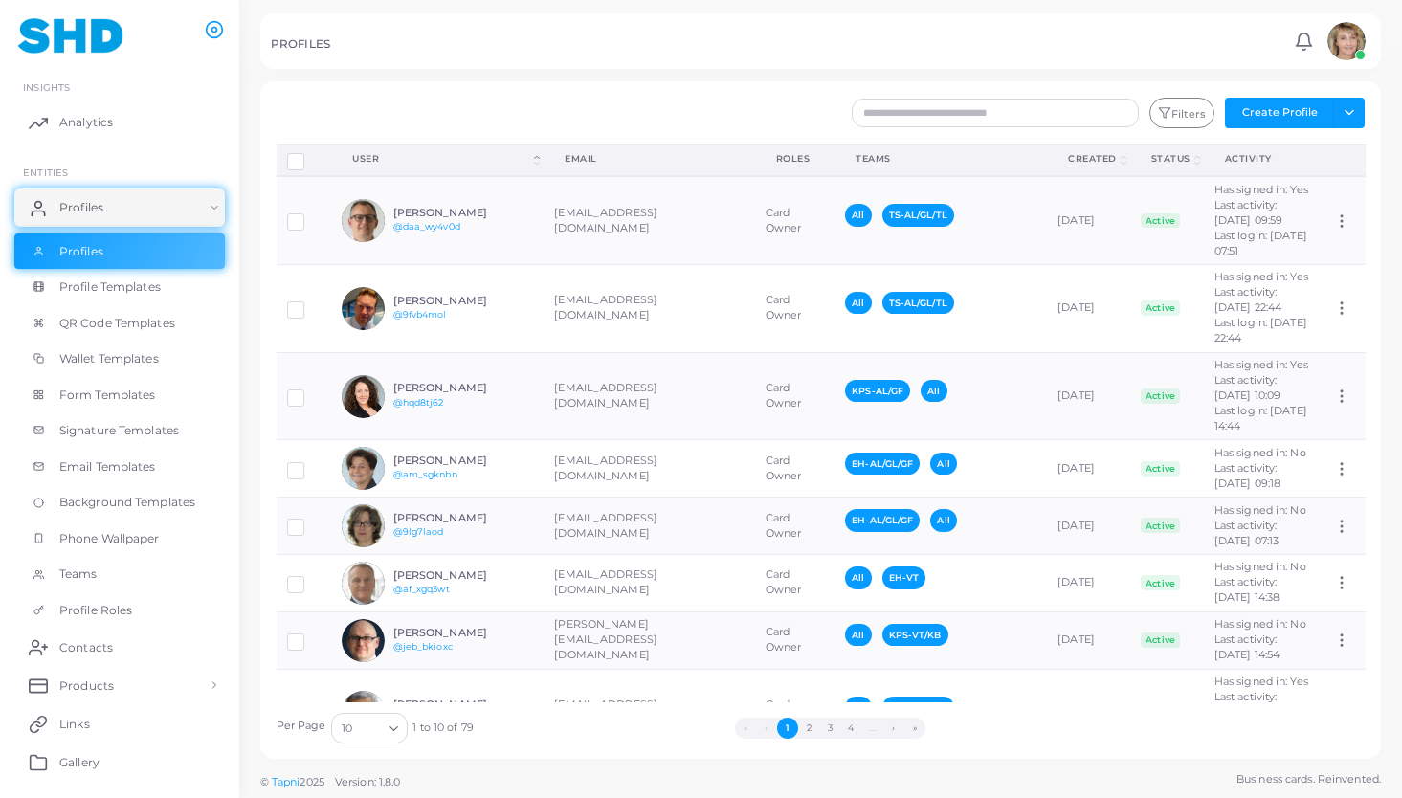
click at [1310, 41] on img at bounding box center [1346, 41] width 38 height 38
click at [1283, 152] on span "Logout" at bounding box center [1267, 160] width 38 height 16
